Goal: Transaction & Acquisition: Obtain resource

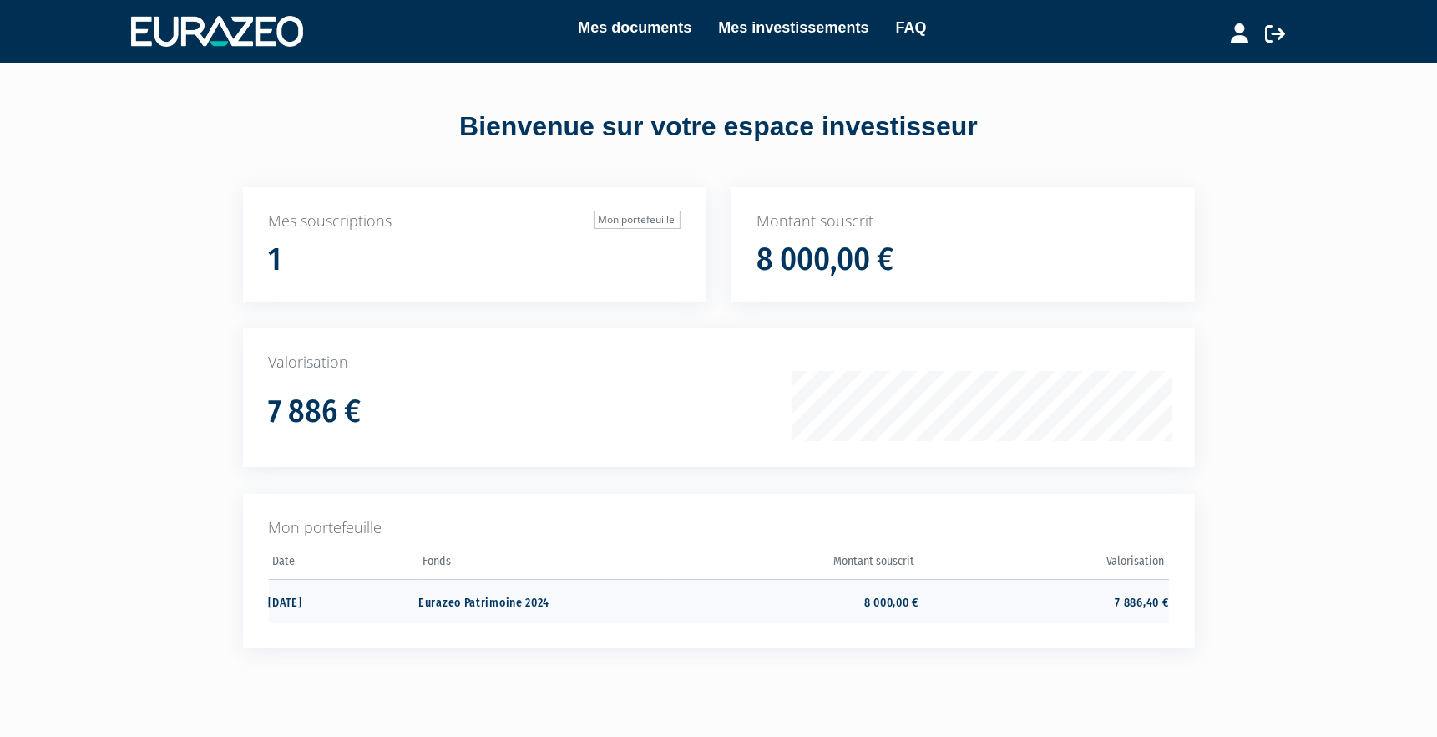
drag, startPoint x: 570, startPoint y: 600, endPoint x: 415, endPoint y: 599, distance: 154.5
click at [415, 599] on tr "10/12/2024 Eurazeo Patrimoine 2024 8 000,00 € 7 886,40 €" at bounding box center [719, 601] width 900 height 44
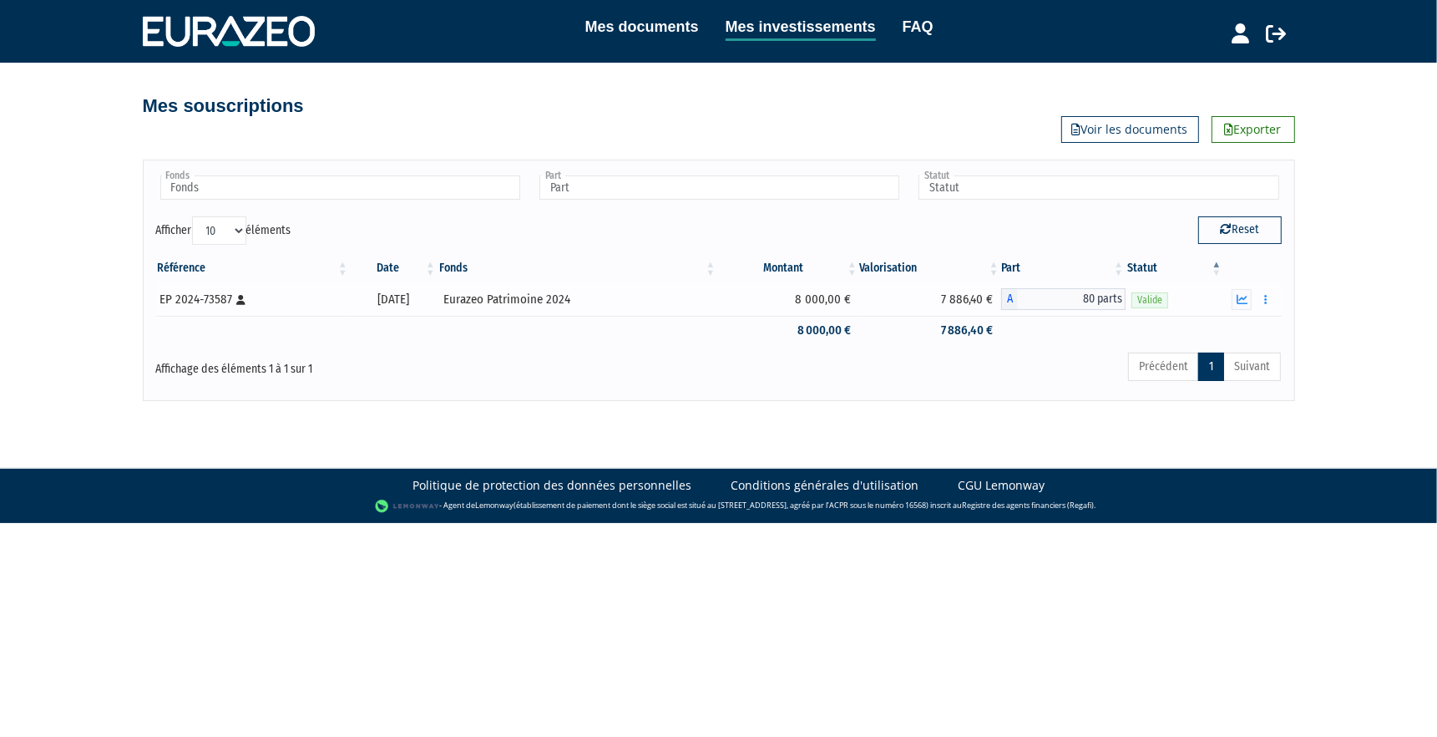
drag, startPoint x: 636, startPoint y: 299, endPoint x: 484, endPoint y: 298, distance: 152.8
click at [484, 298] on div "Eurazeo Patrimoine 2024" at bounding box center [577, 300] width 268 height 18
click at [214, 300] on div "EP 2024-73587 [Français] Personne physique" at bounding box center [252, 300] width 184 height 18
click at [170, 302] on div "EP 2024-73587 [Français] Personne physique" at bounding box center [252, 300] width 184 height 18
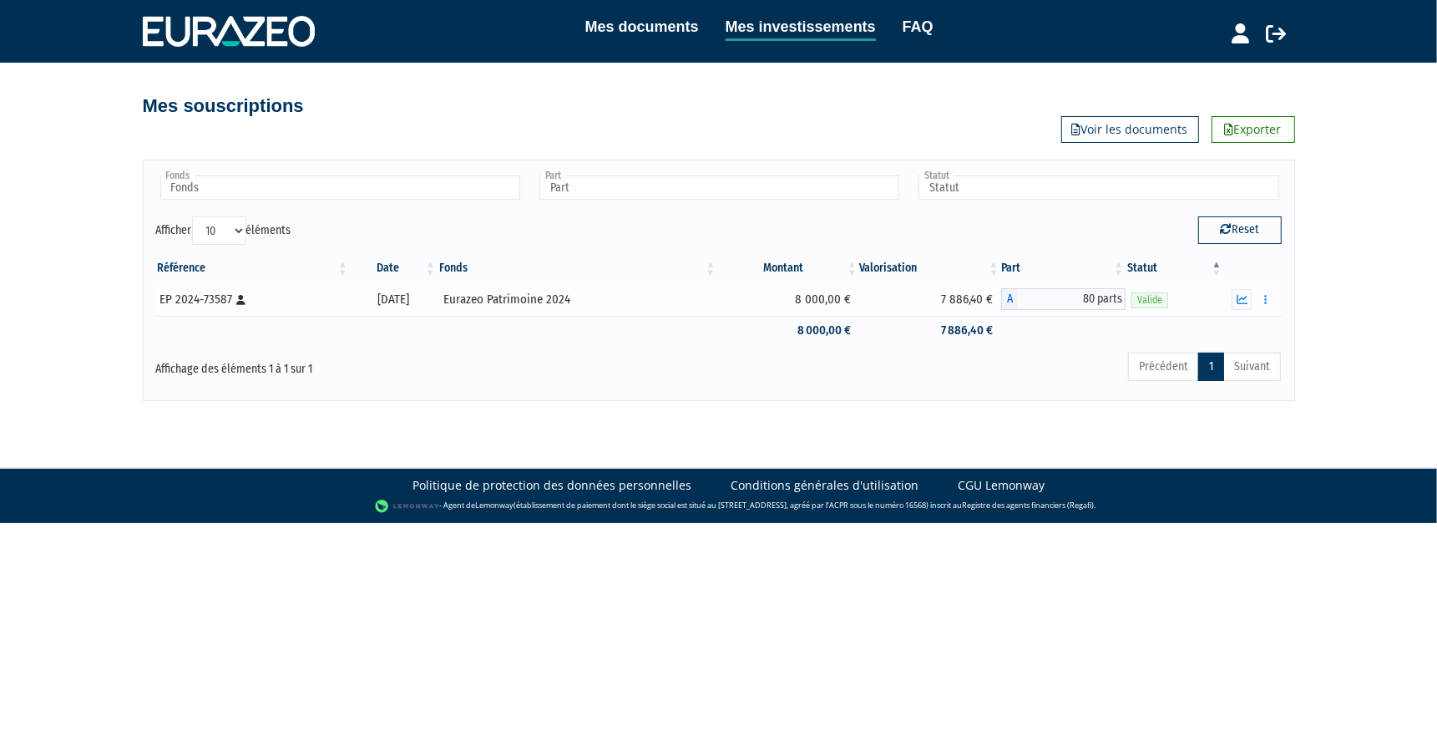
drag, startPoint x: 157, startPoint y: 298, endPoint x: 628, endPoint y: 296, distance: 471.0
click at [628, 296] on tr "EP 2024-73587 [Français] Personne physique [DATE] Eurazeo Patrimoine 2024 8 000…" at bounding box center [719, 298] width 1126 height 33
copy tr "EP 2024-73587 [Français] Personne physique [DATE] Eurazeo Patrimoine 2024"
click at [585, 312] on td "Eurazeo Patrimoine 2024" at bounding box center [578, 298] width 280 height 33
drag, startPoint x: 616, startPoint y: 302, endPoint x: 476, endPoint y: 300, distance: 140.3
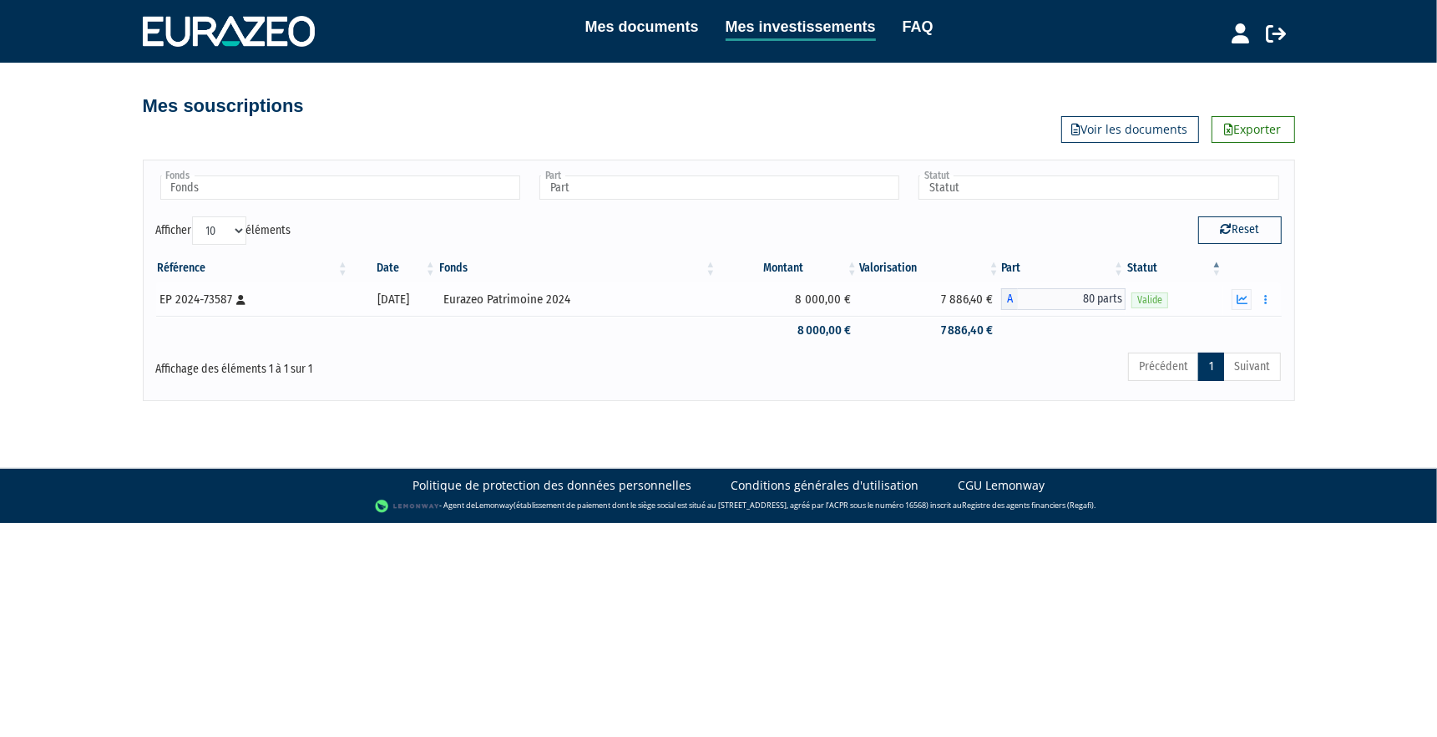
click at [476, 300] on td "Eurazeo Patrimoine 2024" at bounding box center [578, 298] width 280 height 33
copy div "Eurazeo Patrimoine 2024"
click at [1248, 301] on button "button" at bounding box center [1242, 299] width 20 height 21
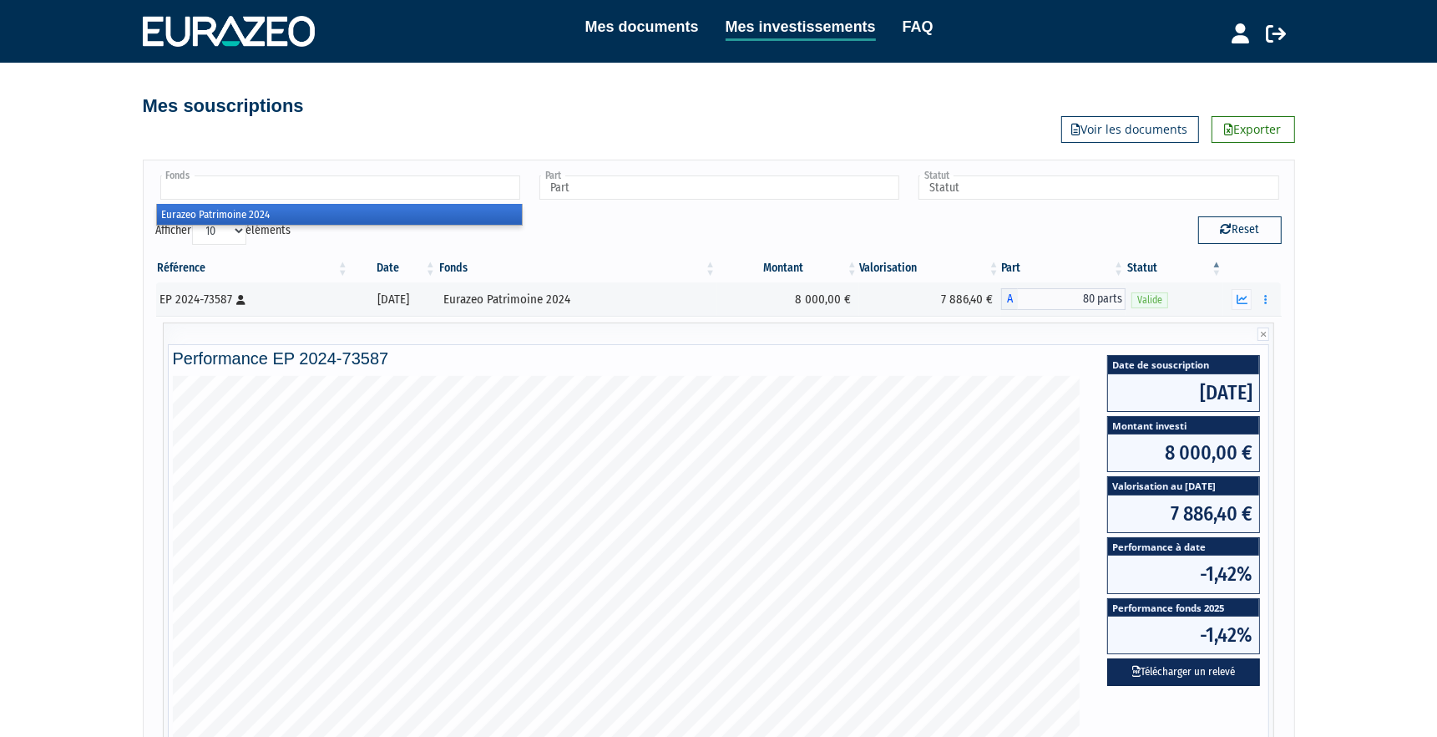
click at [391, 195] on input "text" at bounding box center [340, 187] width 360 height 24
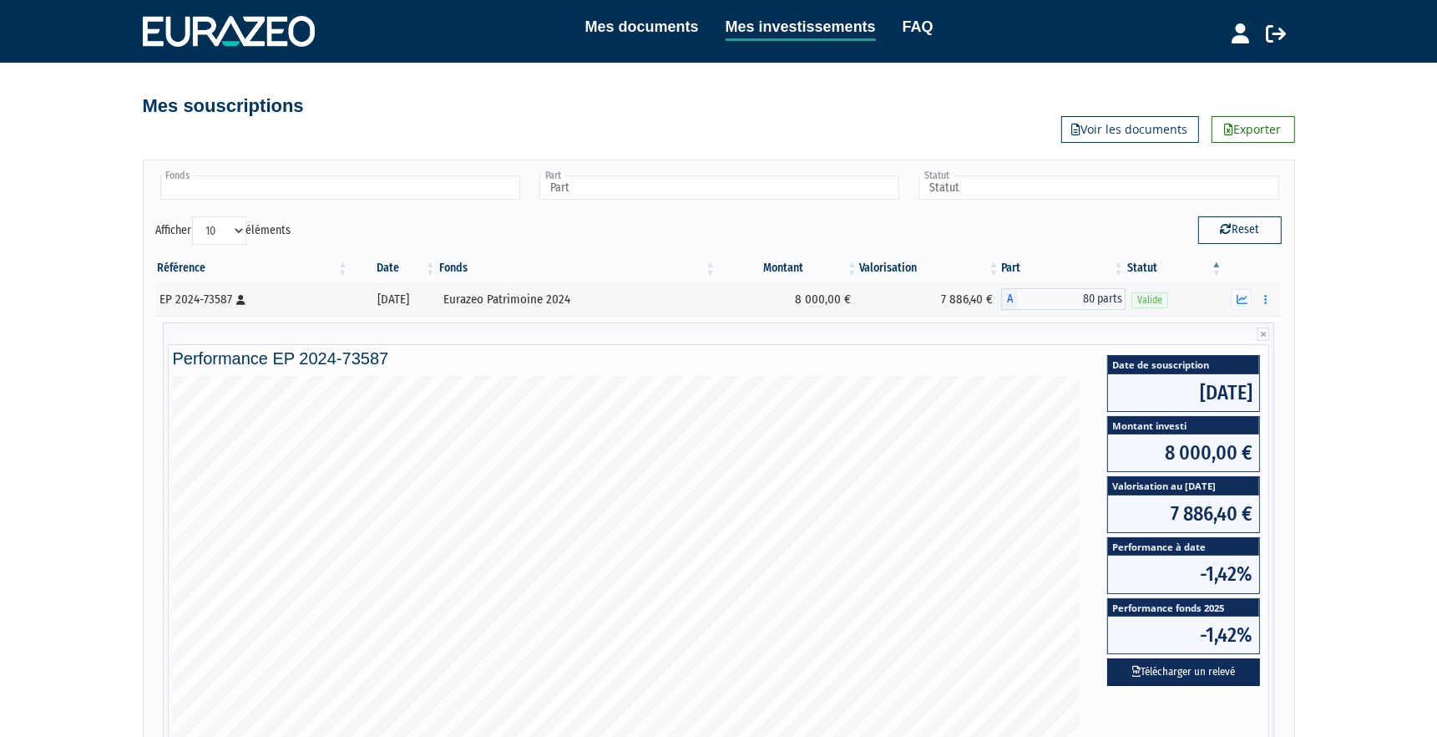
type input "Fonds"
click at [673, 35] on link "Mes documents" at bounding box center [642, 26] width 114 height 23
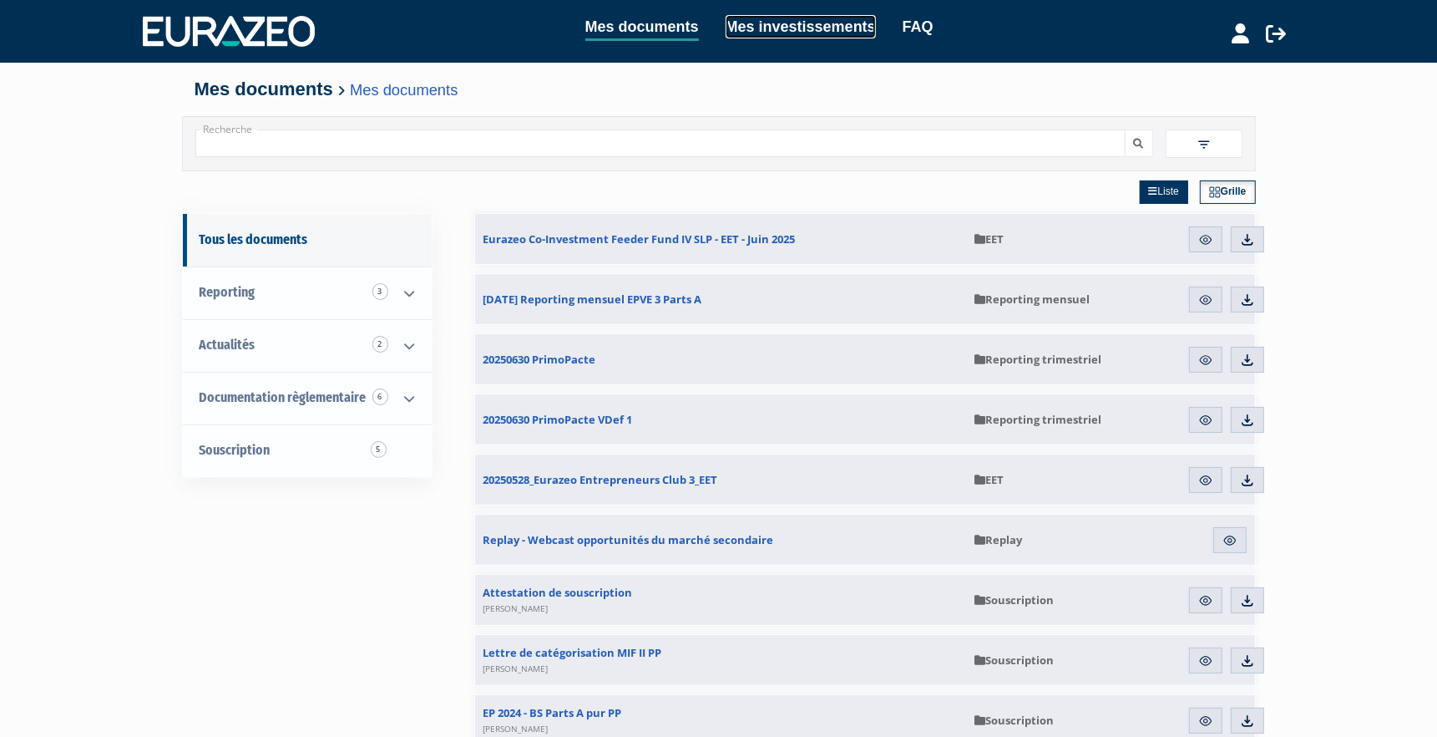
click at [788, 29] on link "Mes investissements" at bounding box center [801, 26] width 150 height 23
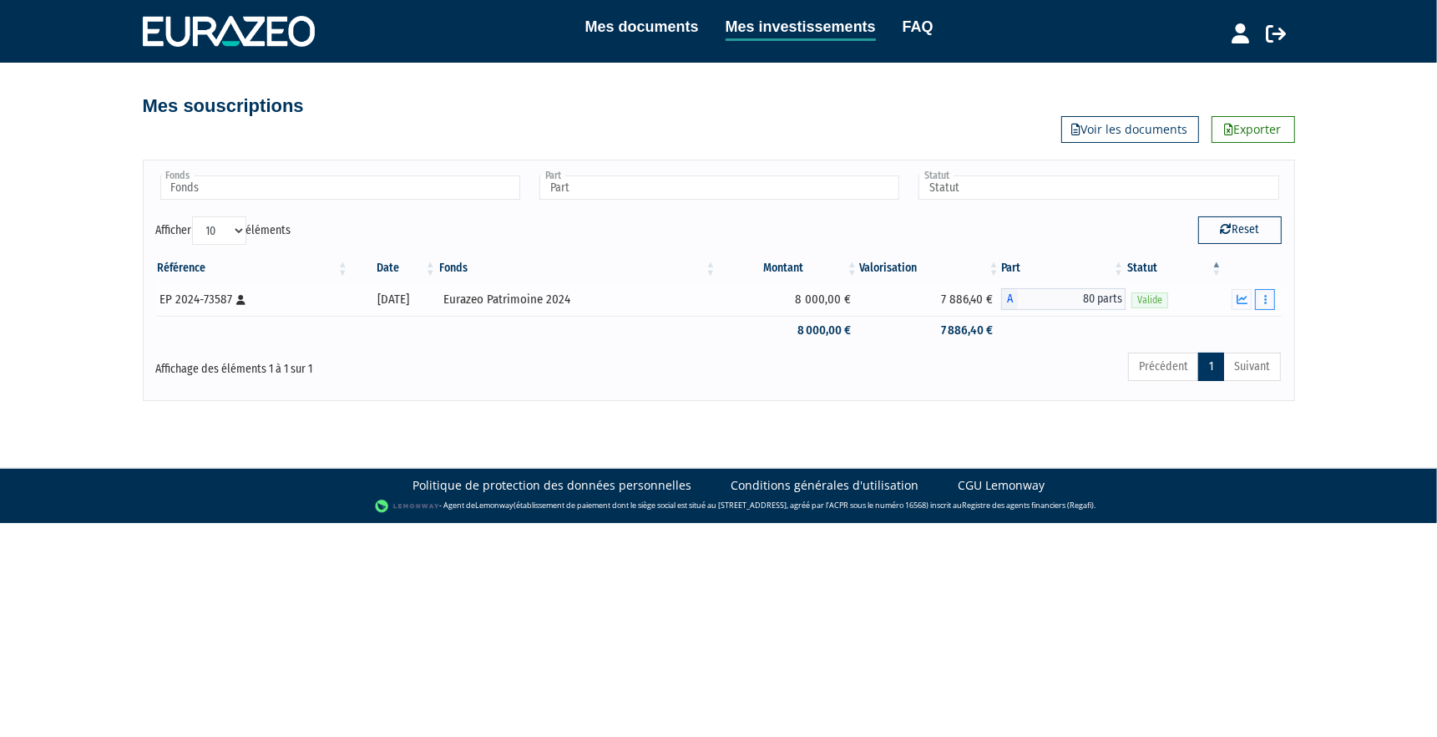
click at [1265, 301] on icon "button" at bounding box center [1265, 299] width 3 height 11
click at [1238, 321] on link "Documents" at bounding box center [1229, 330] width 84 height 28
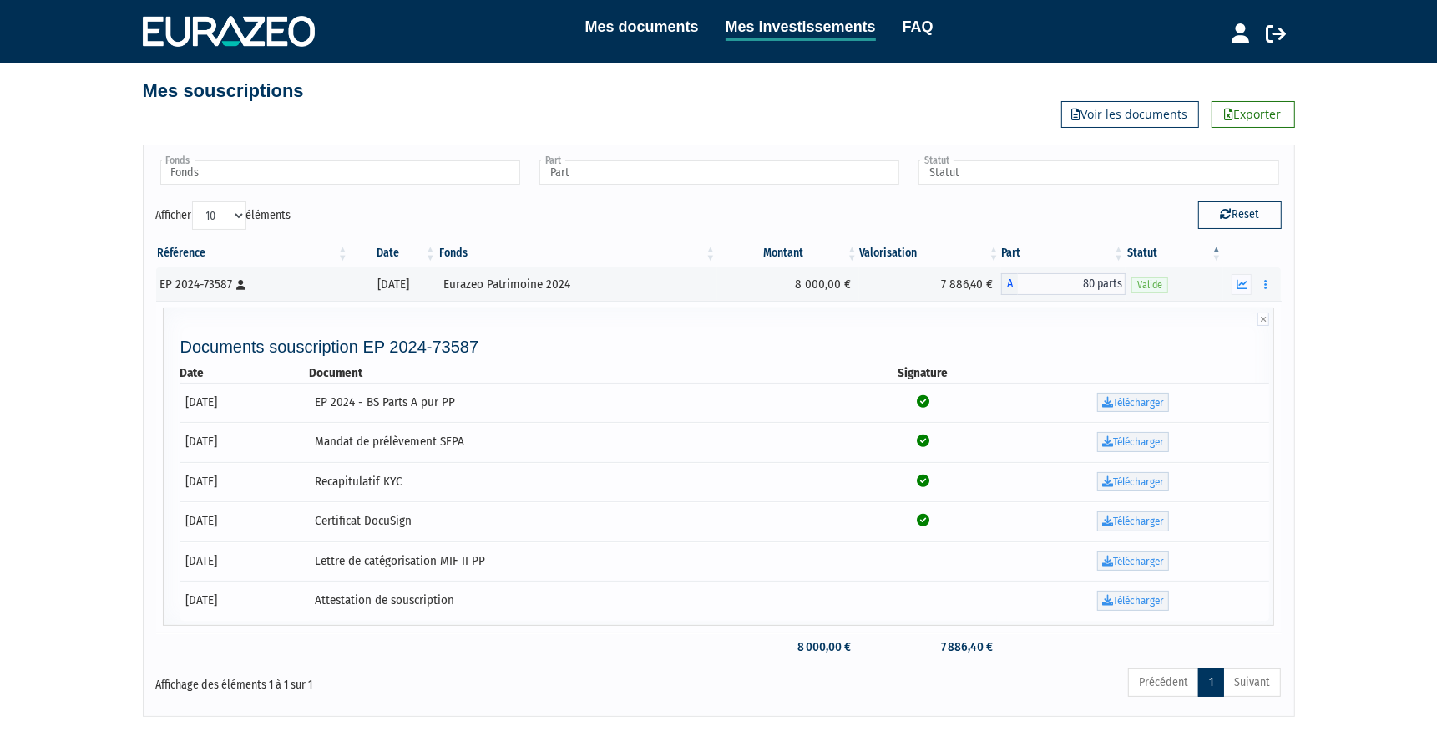
scroll to position [31, 0]
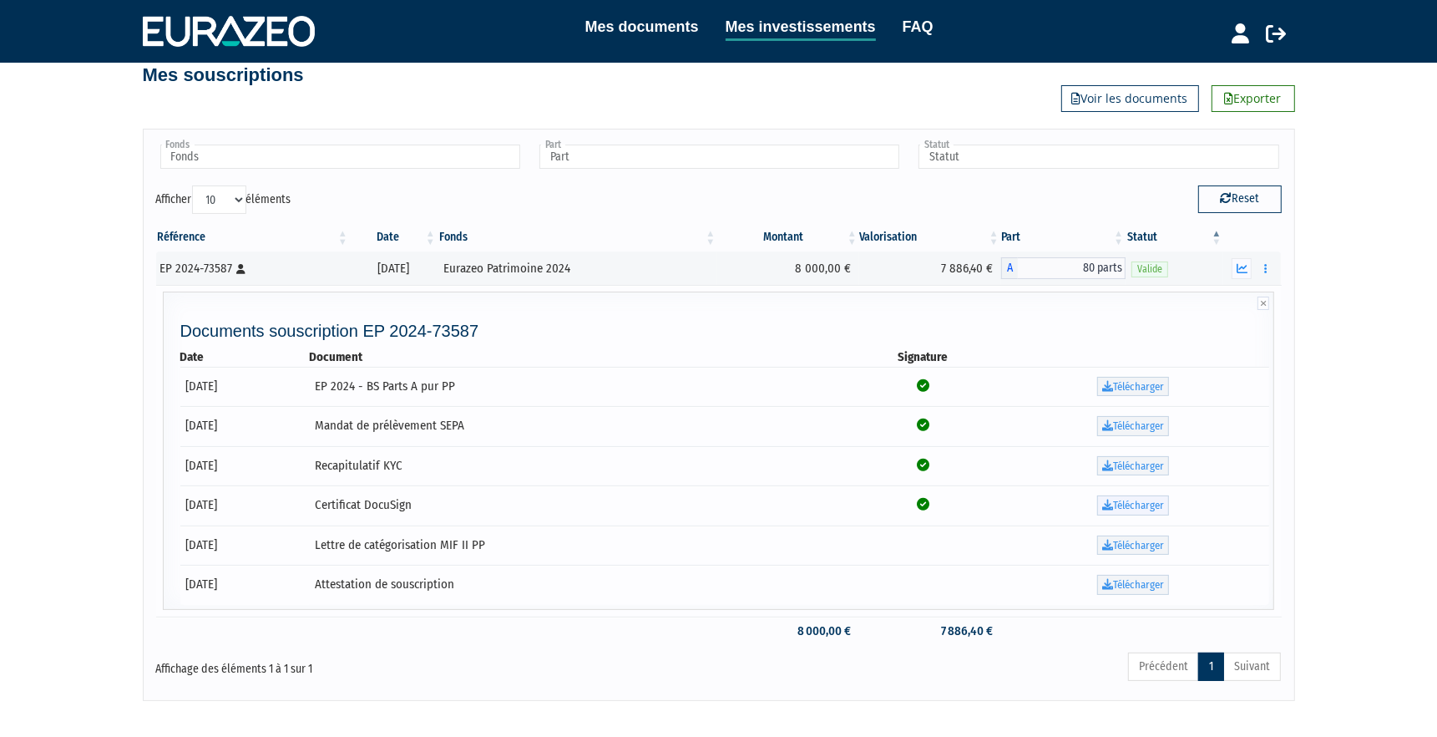
click at [1144, 499] on link "Télécharger" at bounding box center [1133, 505] width 72 height 20
